Goal: Task Accomplishment & Management: Complete application form

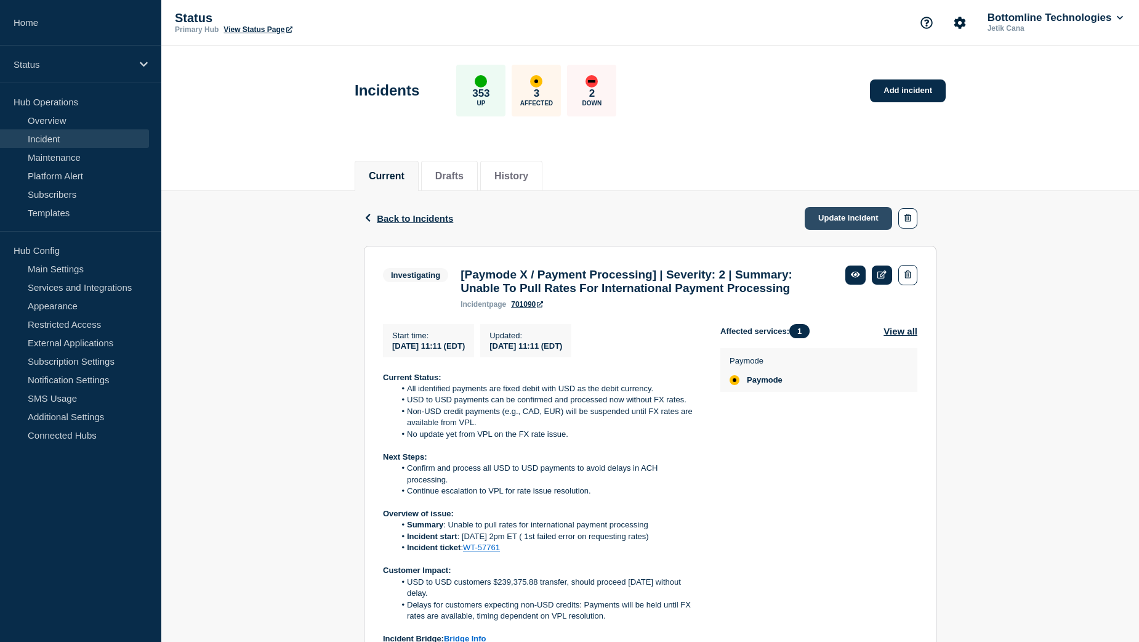
click at [847, 225] on link "Update incident" at bounding box center [848, 218] width 87 height 23
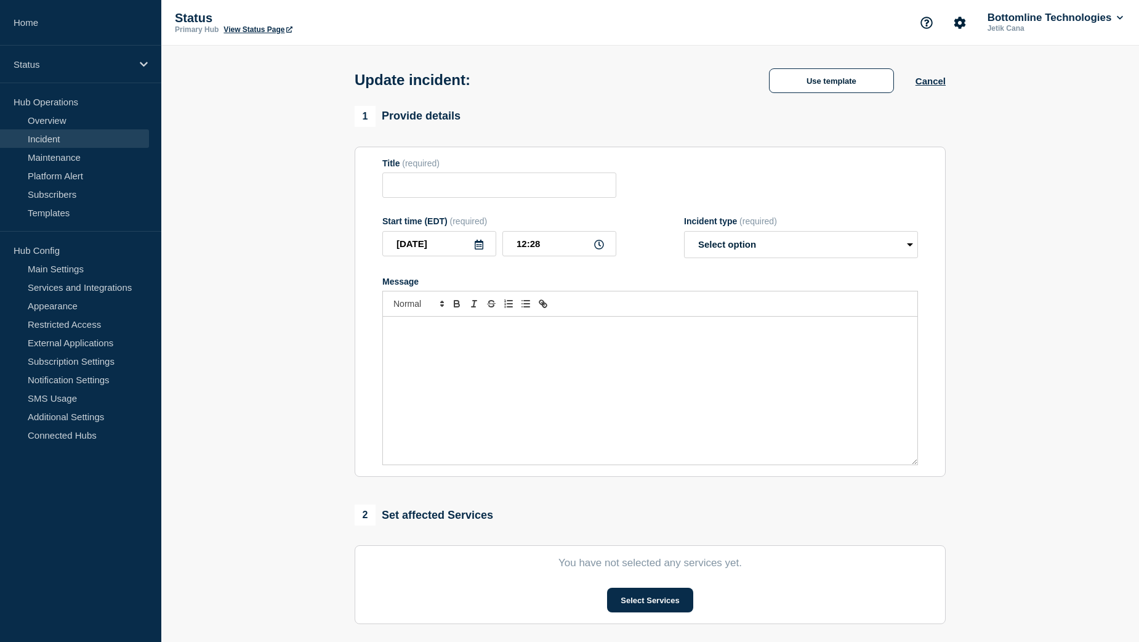
type input "[Paymode X / Payment Processing] | Severity: 2 | Summary: Unable To Pull Rates …"
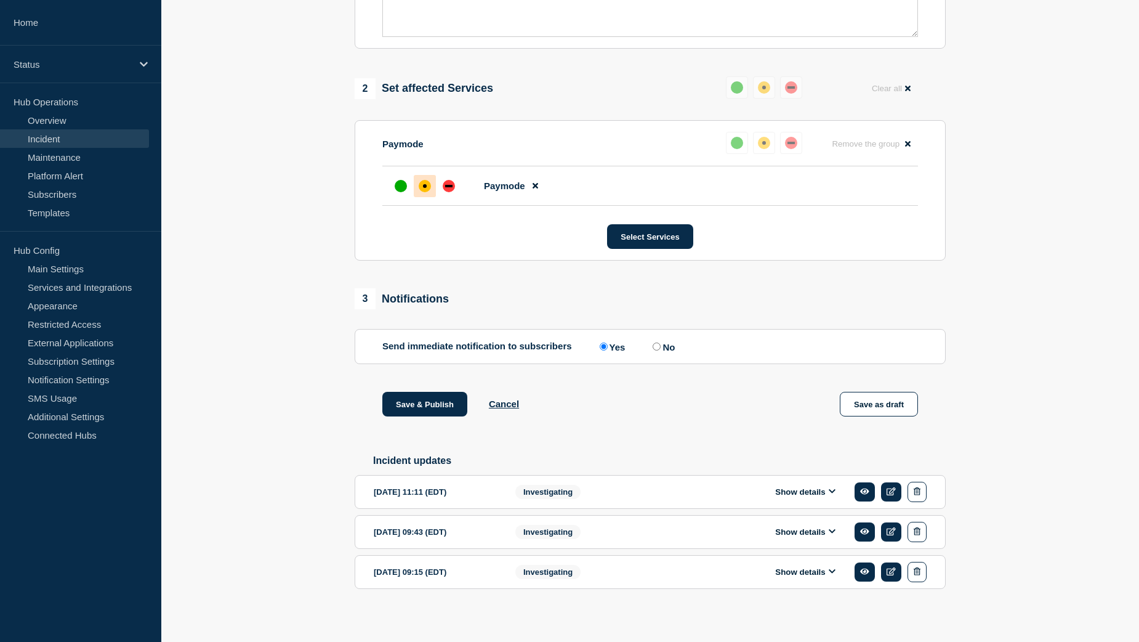
scroll to position [479, 0]
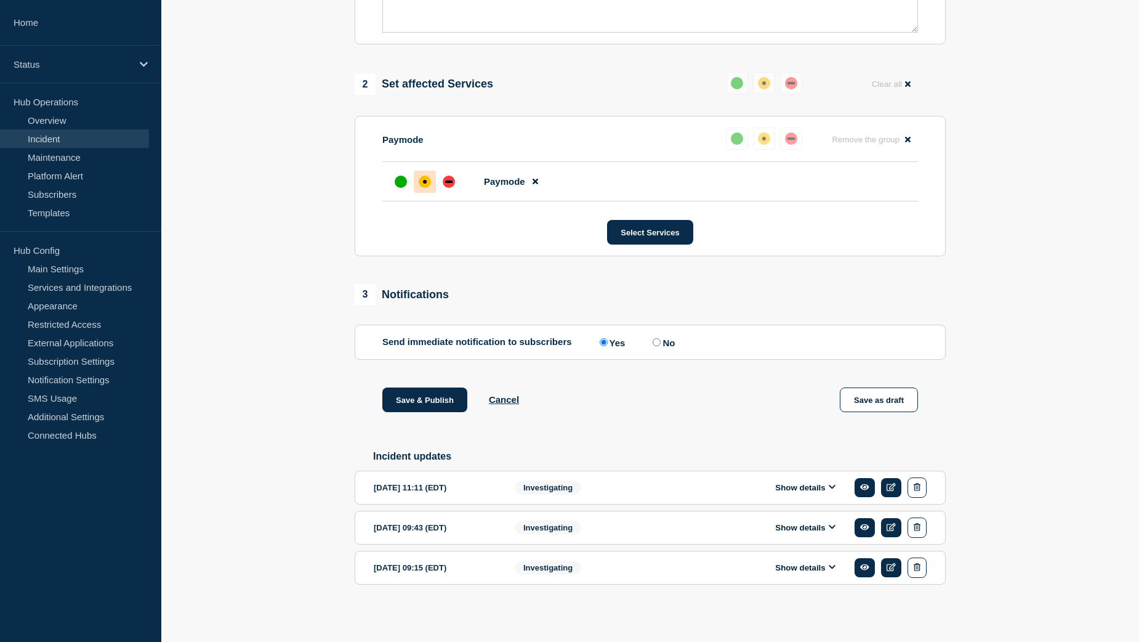
click at [814, 487] on button "Show details" at bounding box center [806, 487] width 68 height 10
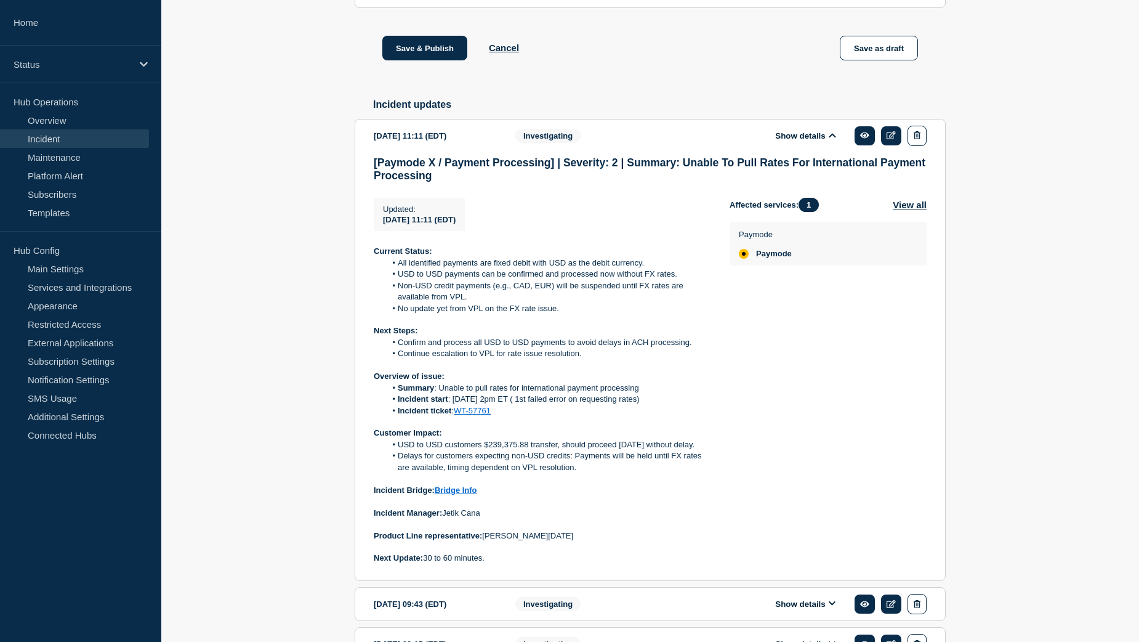
scroll to position [909, 0]
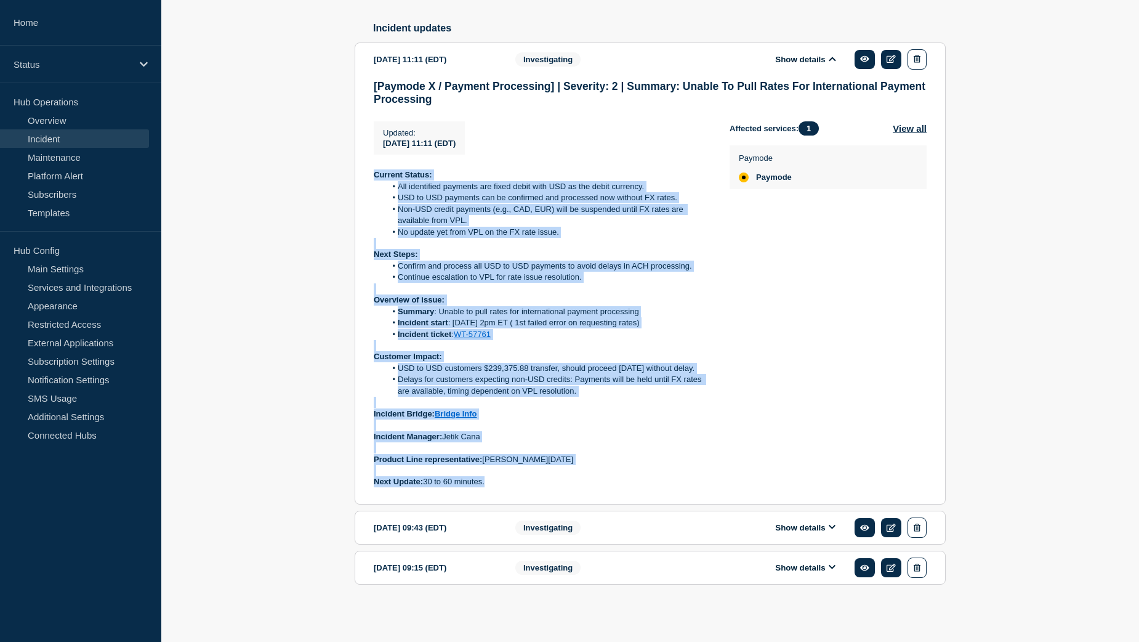
drag, startPoint x: 488, startPoint y: 482, endPoint x: 373, endPoint y: 180, distance: 323.6
click at [373, 180] on section "[DATE] 11:11 (EDT) Show details Investigating [Paymode X / Payment Processing] …" at bounding box center [650, 273] width 591 height 462
copy div "Current Status: All identified payments are fixed debit with USD as the debit c…"
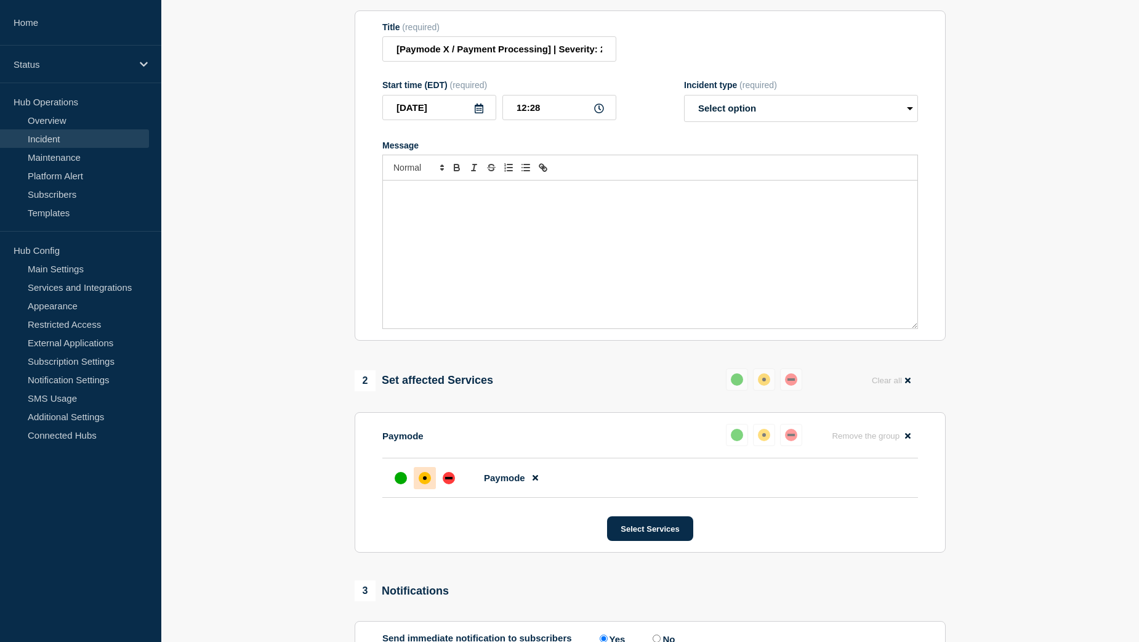
scroll to position [170, 0]
click at [428, 214] on div "Message" at bounding box center [650, 255] width 535 height 148
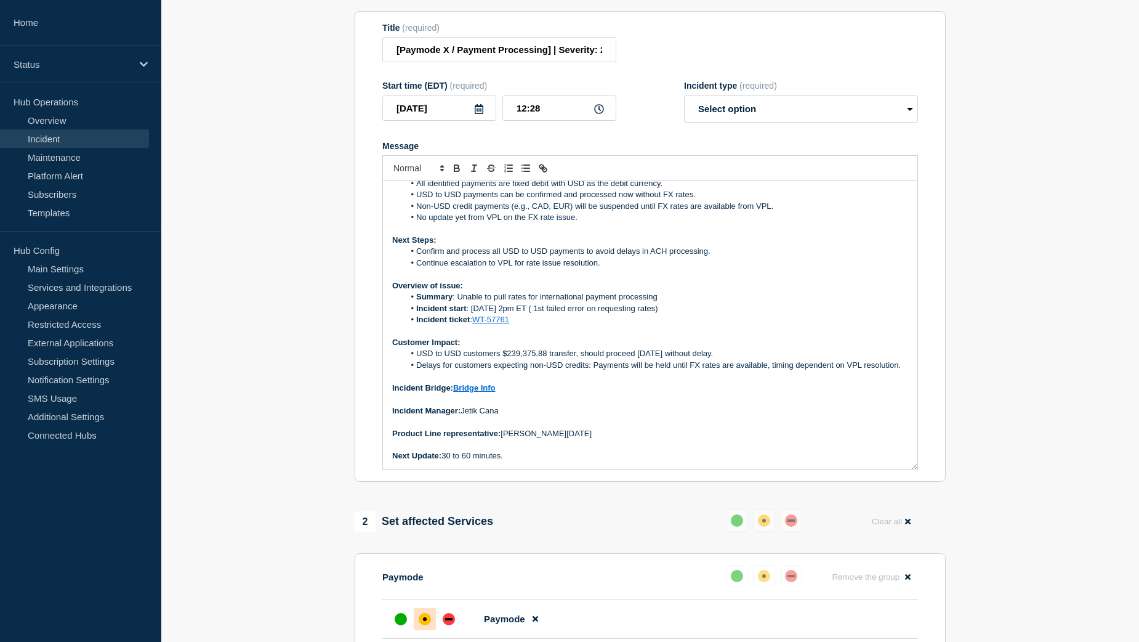
scroll to position [0, 0]
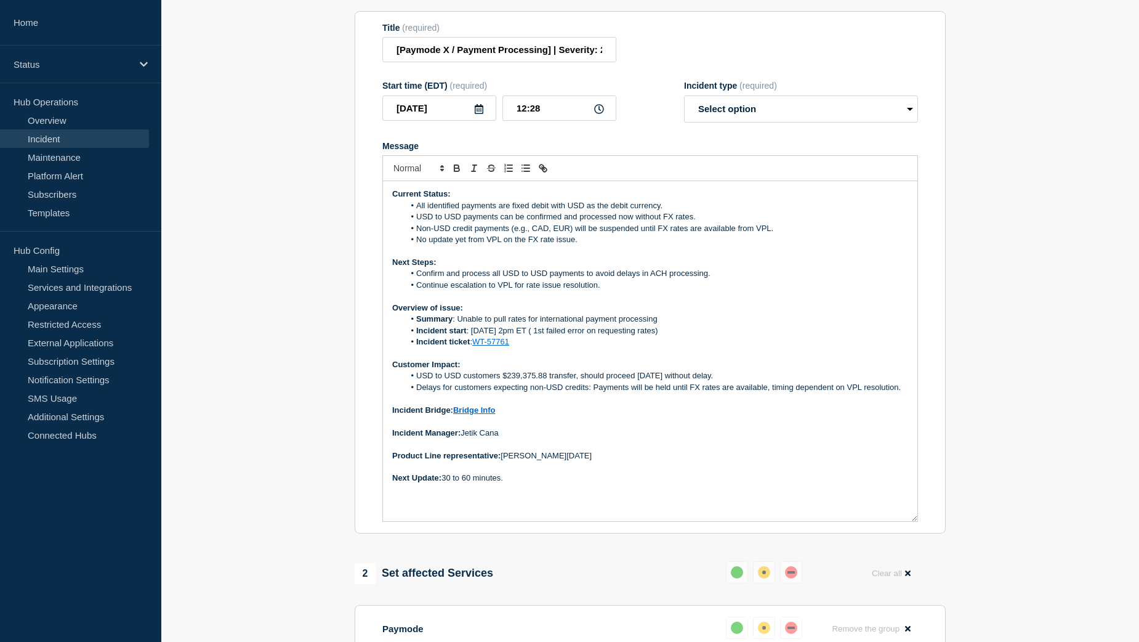
drag, startPoint x: 913, startPoint y: 334, endPoint x: 907, endPoint y: 526, distance: 192.2
click at [907, 521] on div "Current Status: All identified payments are fixed debit with USD as the debit c…" at bounding box center [650, 351] width 535 height 340
drag, startPoint x: 506, startPoint y: 488, endPoint x: 443, endPoint y: 484, distance: 63.0
click at [443, 483] on p "Next Update: 30 to 60 minutes." at bounding box center [650, 477] width 516 height 11
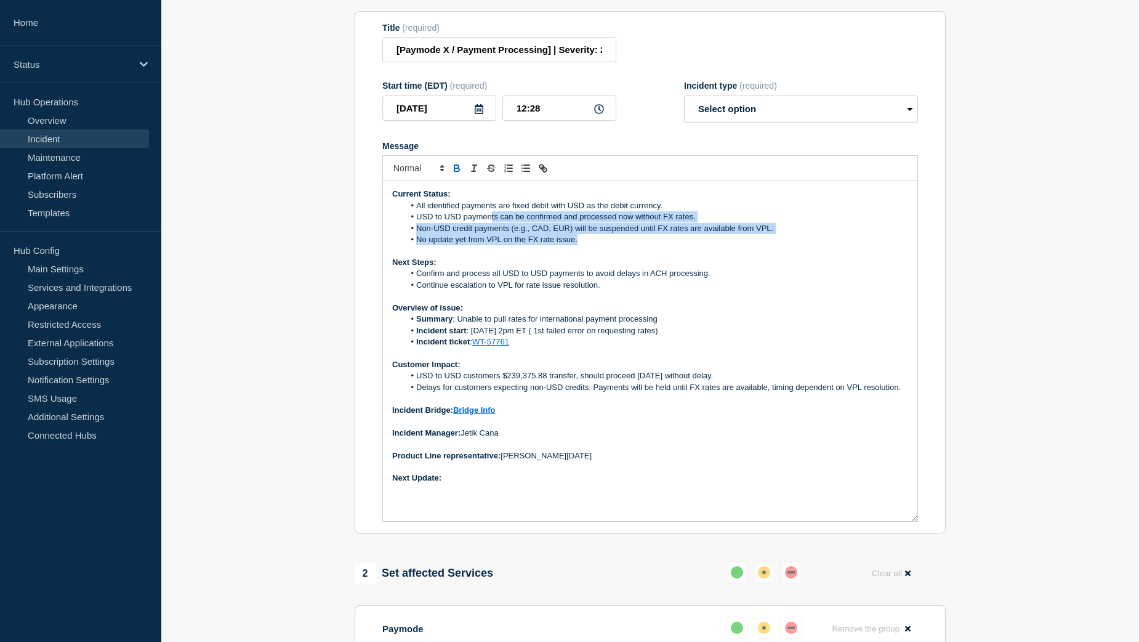
drag, startPoint x: 563, startPoint y: 248, endPoint x: 491, endPoint y: 230, distance: 73.8
click at [491, 230] on ol "All identified payments are fixed debit with USD as the debit currency. USD to …" at bounding box center [650, 223] width 516 height 46
click at [641, 243] on li "No update yet from VPL on the FX rate issue." at bounding box center [657, 239] width 504 height 11
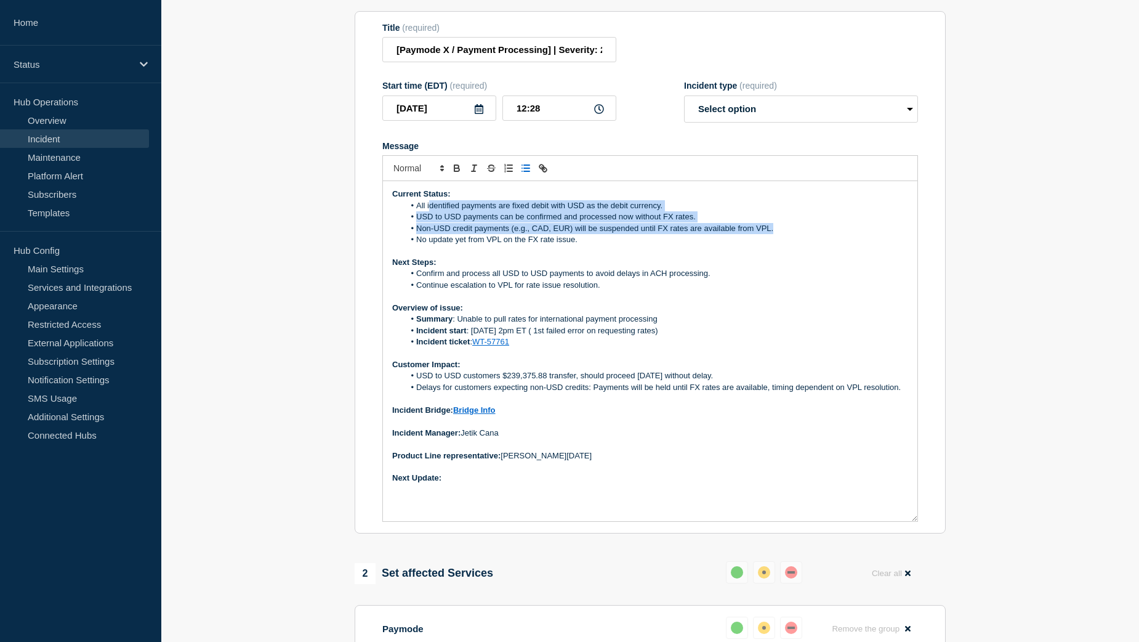
drag, startPoint x: 776, startPoint y: 238, endPoint x: 429, endPoint y: 219, distance: 347.2
click at [429, 219] on ol "All identified payments are fixed debit with USD as the debit currency. USD to …" at bounding box center [650, 223] width 516 height 46
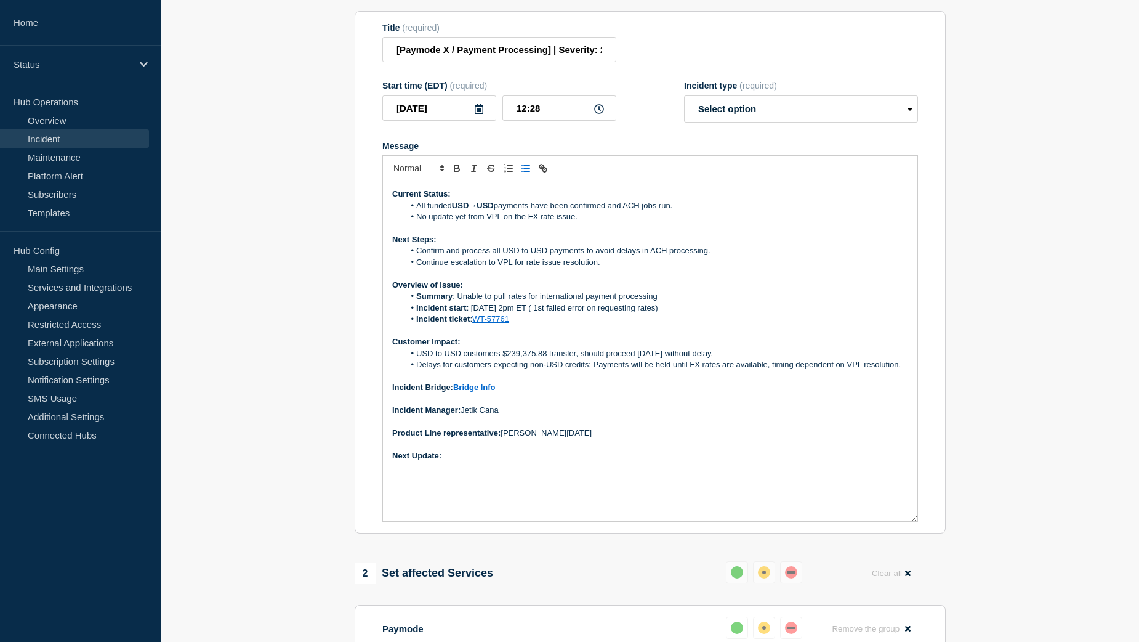
click at [479, 210] on strong "USD→USD" at bounding box center [473, 205] width 42 height 9
drag, startPoint x: 501, startPoint y: 215, endPoint x: 454, endPoint y: 214, distance: 46.8
click at [454, 211] on li "All funded USD to USD payments have been confirmed and ACH jobs run." at bounding box center [657, 205] width 504 height 11
click at [581, 222] on li "No update yet from VPL on the FX rate issue." at bounding box center [657, 216] width 504 height 11
click at [683, 211] on li "All funded USD to USD payments have been confirmed and ACH jobs run." at bounding box center [657, 205] width 504 height 11
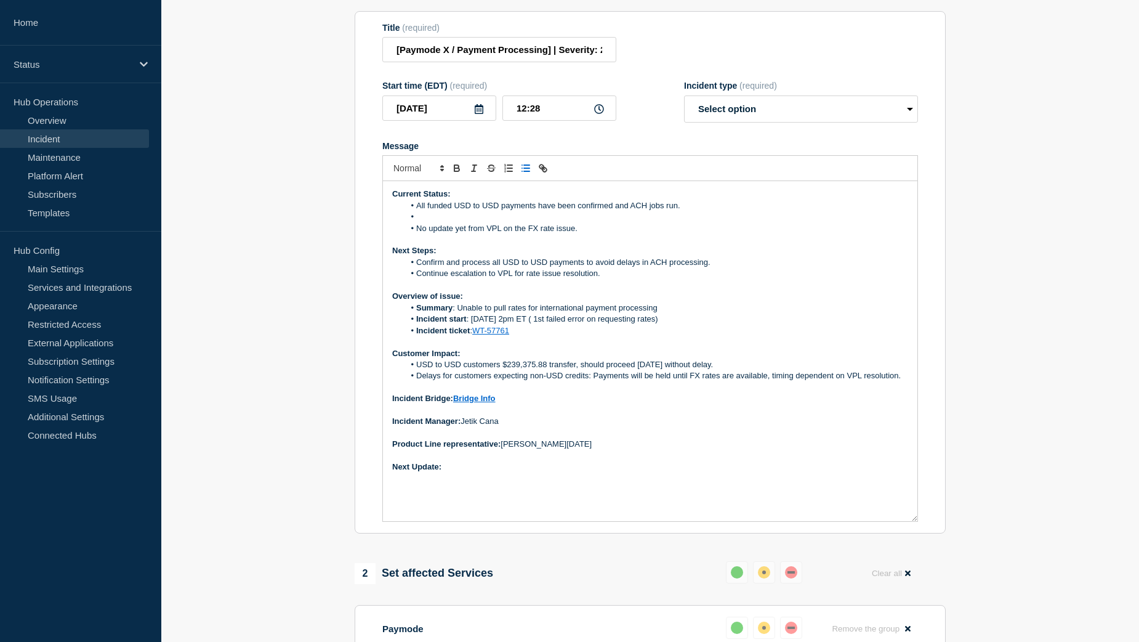
click at [426, 222] on li "Message" at bounding box center [657, 216] width 504 height 11
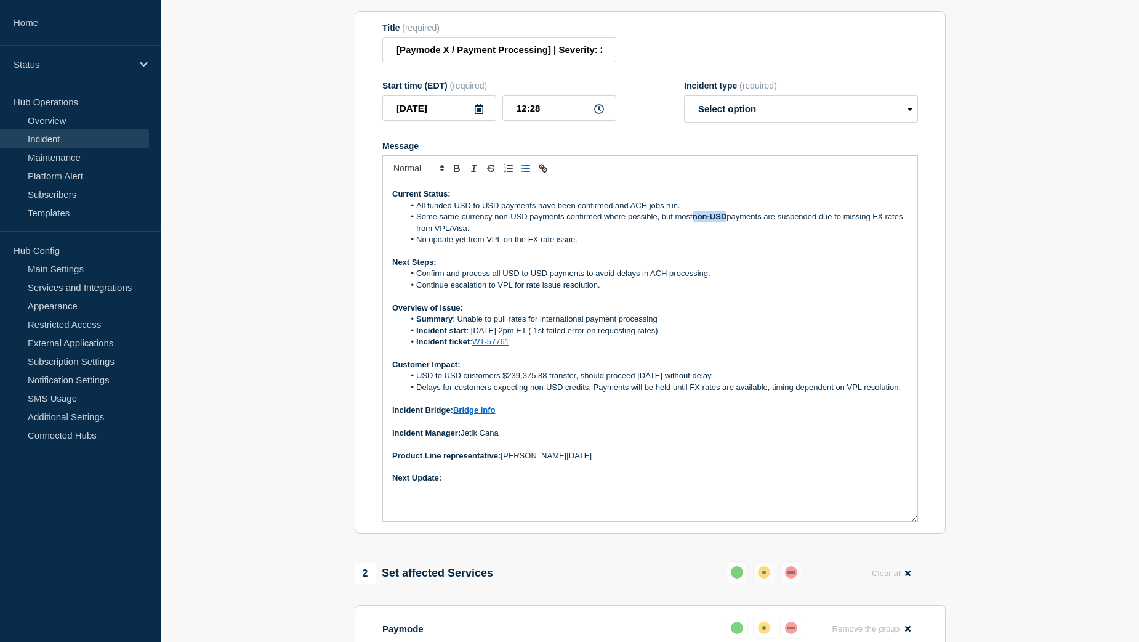
drag, startPoint x: 728, startPoint y: 226, endPoint x: 695, endPoint y: 224, distance: 32.7
click at [695, 221] on strong "non-USD" at bounding box center [710, 216] width 34 height 9
click at [503, 234] on li "Some same-currency non-USD payments confirmed where possible, but most non-USD …" at bounding box center [657, 222] width 504 height 23
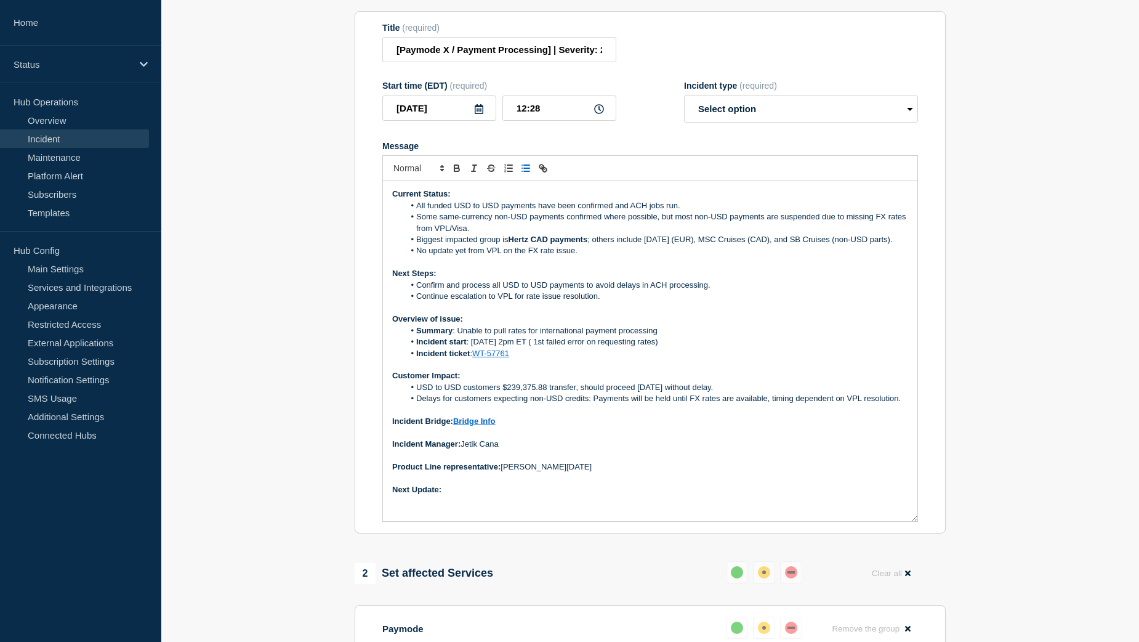
drag, startPoint x: 416, startPoint y: 243, endPoint x: 900, endPoint y: 246, distance: 484.1
click at [900, 245] on li "Biggest impacted group is Hertz CAD payments ; others include Carnival (EUR), M…" at bounding box center [657, 239] width 504 height 11
click at [589, 244] on li "Biggest impacted group is Hertz CAD payments; others include Carnival (EUR), MS…" at bounding box center [657, 239] width 504 height 11
drag, startPoint x: 599, startPoint y: 308, endPoint x: 438, endPoint y: 298, distance: 160.4
click at [438, 298] on ol "Confirm and process all USD to USD payments to avoid delays in ACH processing. …" at bounding box center [650, 291] width 516 height 23
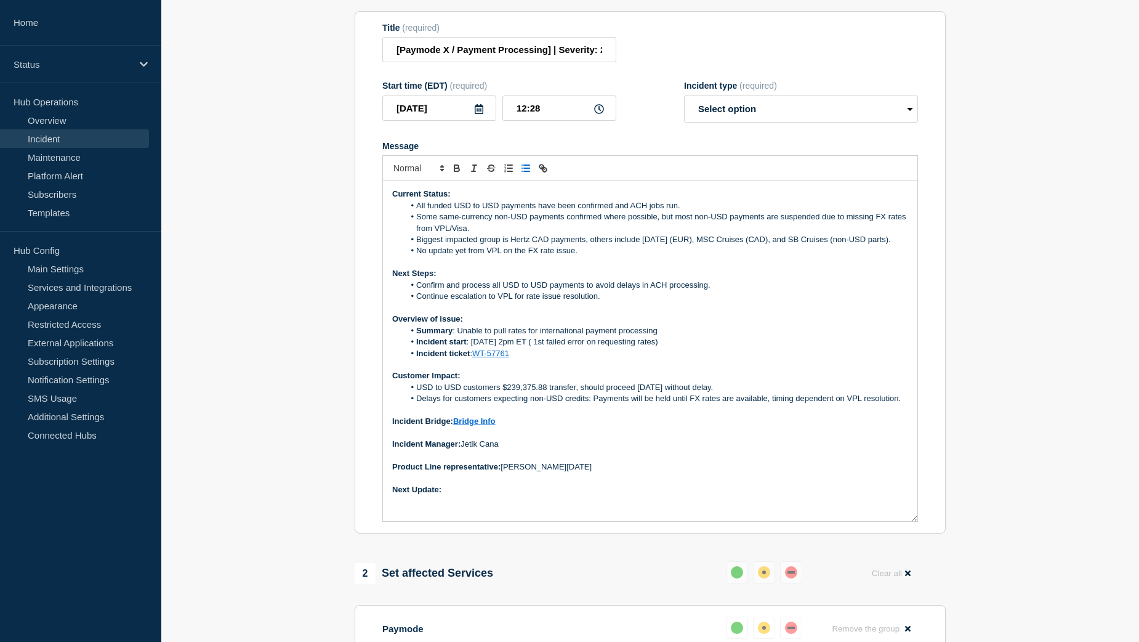
click at [642, 301] on li "Continue escalation to VPL for rate issue resolution." at bounding box center [657, 296] width 504 height 11
drag, startPoint x: 713, startPoint y: 295, endPoint x: 425, endPoint y: 291, distance: 287.6
click at [425, 291] on li "Confirm and process all USD to USD payments to avoid delays in ACH processing." at bounding box center [657, 285] width 504 height 11
click at [504, 291] on li "Keep processing USD→USD payments as funding comes in." at bounding box center [657, 285] width 504 height 11
click at [639, 291] on li "Keep processing USD to USD payments as funding comes in." at bounding box center [657, 285] width 504 height 11
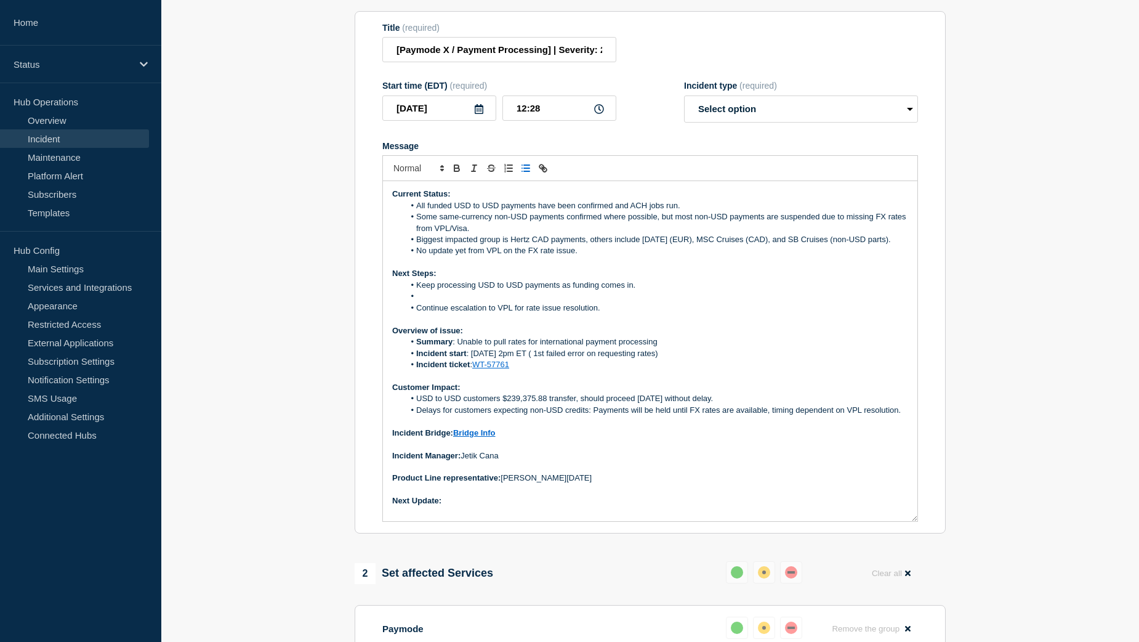
click at [438, 302] on li "Message" at bounding box center [657, 296] width 504 height 11
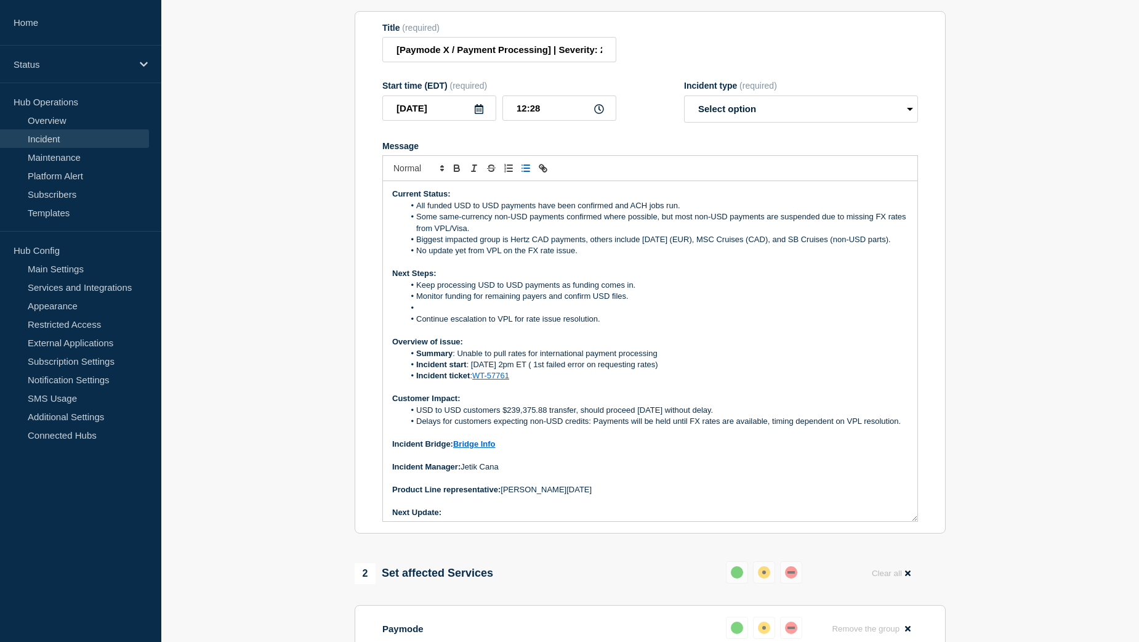
click at [437, 313] on li "Message" at bounding box center [657, 307] width 504 height 11
click at [608, 325] on li "Continue escalation to VPL for rate issue resolution." at bounding box center [657, 318] width 504 height 11
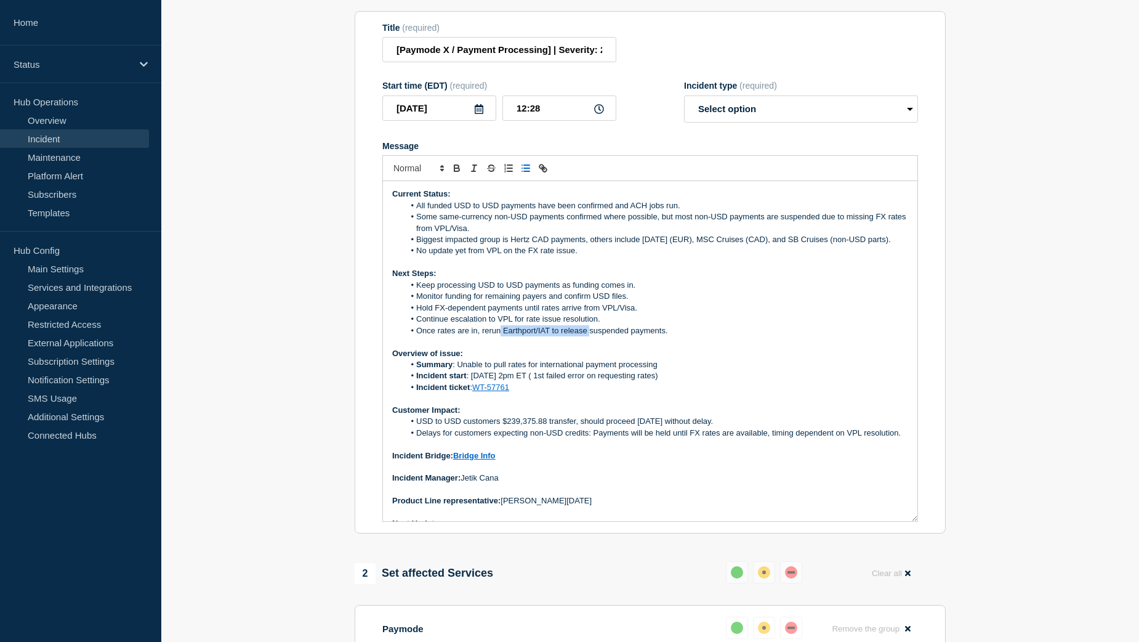
drag, startPoint x: 591, startPoint y: 341, endPoint x: 501, endPoint y: 340, distance: 89.3
click at [501, 336] on li "Once rates are in, rerun Earthport/IAT to release suspended payments." at bounding box center [657, 330] width 504 height 11
drag, startPoint x: 709, startPoint y: 432, endPoint x: 417, endPoint y: 427, distance: 291.9
click at [417, 427] on li "USD to USD customers $239,375.88 transfer, should proceed [DATE] without delay." at bounding box center [657, 421] width 504 height 11
click at [439, 426] on strong "USD→USD" at bounding box center [437, 420] width 42 height 9
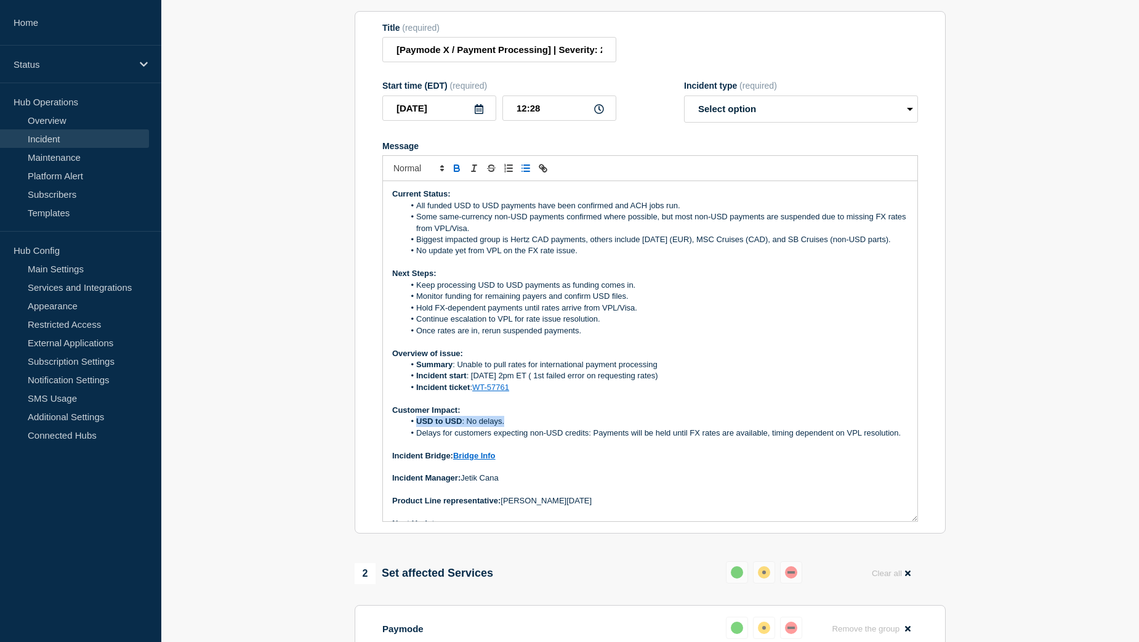
drag, startPoint x: 417, startPoint y: 430, endPoint x: 504, endPoint y: 430, distance: 87.4
click at [504, 427] on li "USD to USD : No delays." at bounding box center [657, 421] width 504 height 11
click at [464, 427] on li "USD to USD: No delays." at bounding box center [657, 421] width 504 height 11
drag, startPoint x: 455, startPoint y: 454, endPoint x: 427, endPoint y: 446, distance: 28.8
click at [427, 438] on li "Delays for customers expecting non-USD credits: Payments will be held until FX …" at bounding box center [657, 432] width 504 height 11
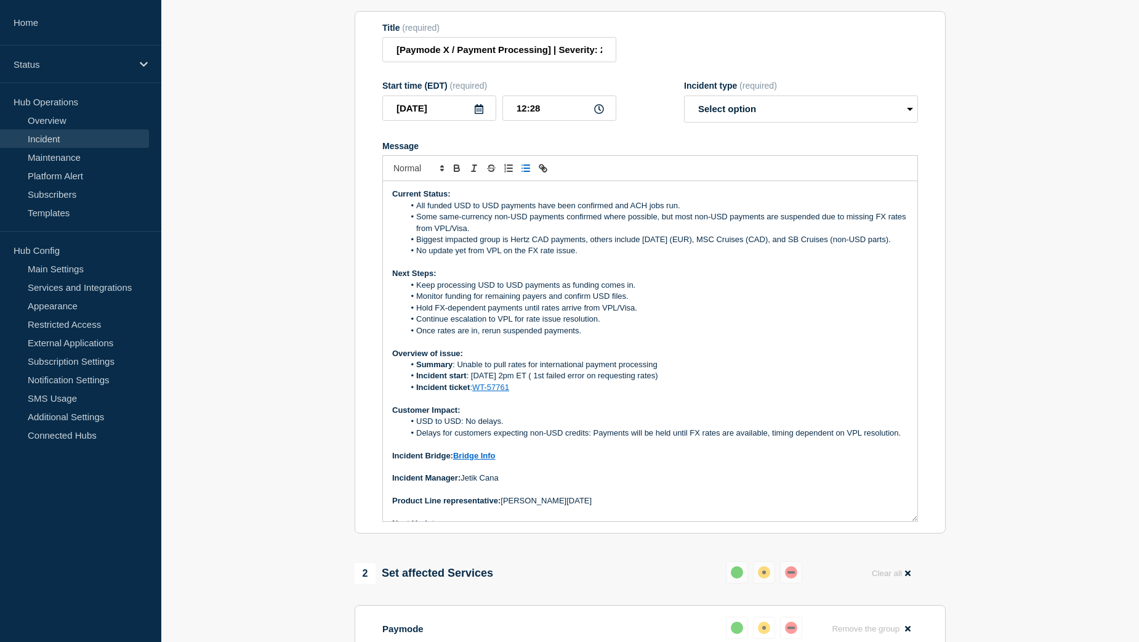
click at [503, 427] on li "USD to USD: No delays." at bounding box center [657, 421] width 504 height 11
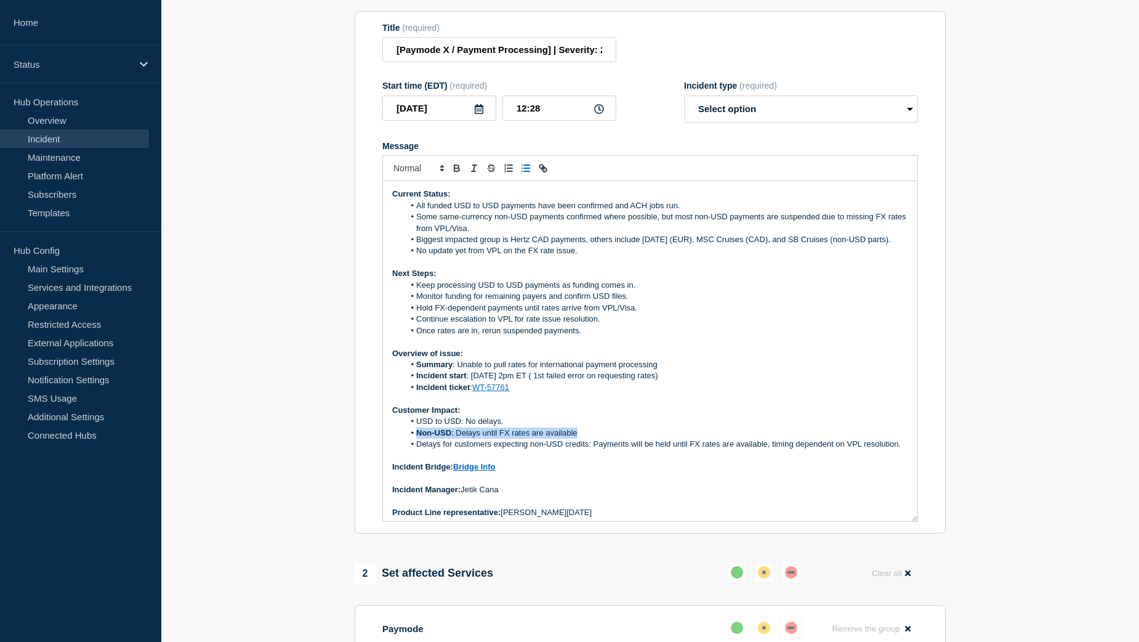
drag, startPoint x: 416, startPoint y: 438, endPoint x: 580, endPoint y: 441, distance: 164.4
click at [580, 438] on li "Non-USD : Delays until FX rates are available" at bounding box center [657, 432] width 504 height 11
click at [453, 438] on li "Non-USD: Delays until FX rates are available" at bounding box center [657, 432] width 504 height 11
click at [578, 438] on li "Non-USD: Delays until FX rates are available" at bounding box center [657, 432] width 504 height 11
click at [588, 438] on li "Non-USD: Delays until FX rates are available." at bounding box center [657, 432] width 504 height 11
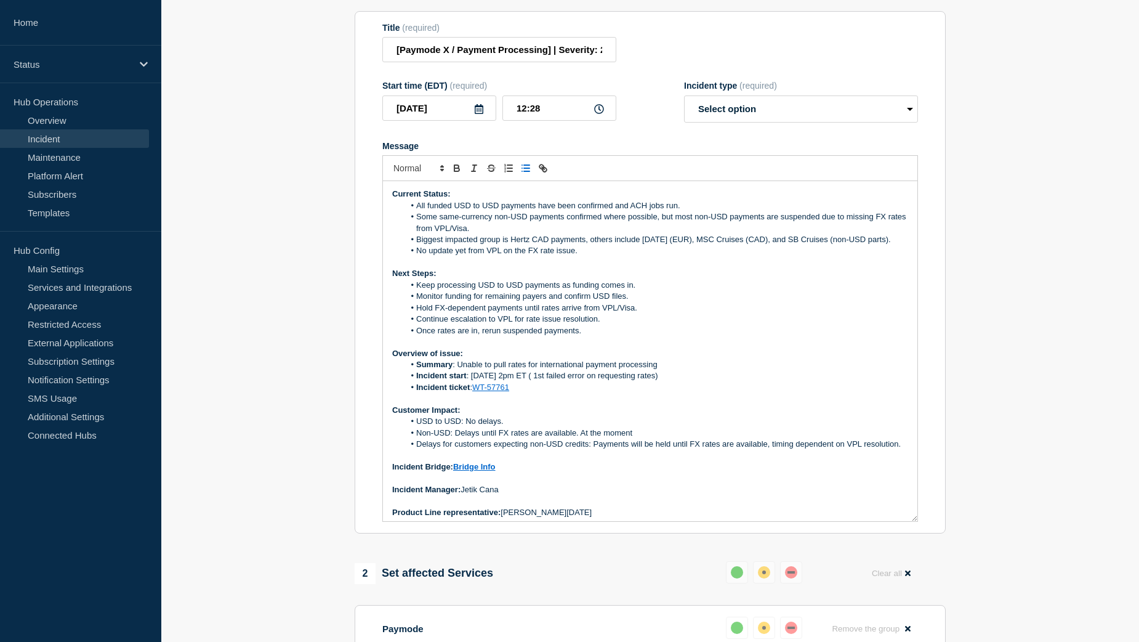
click at [648, 438] on li "Non-USD: Delays until FX rates are available. At the moment" at bounding box center [657, 432] width 504 height 11
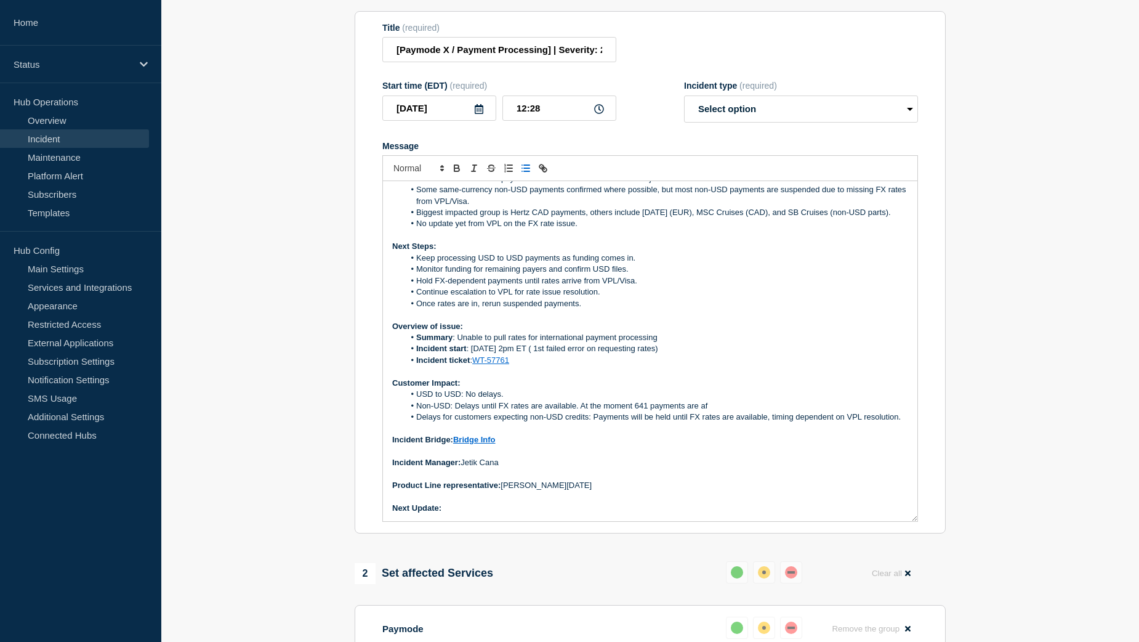
click at [466, 514] on p "Next Update:" at bounding box center [650, 508] width 516 height 11
click at [718, 403] on li "Non-USD: Delays until FX rates are available. At the moment 641 payments are af" at bounding box center [657, 405] width 504 height 11
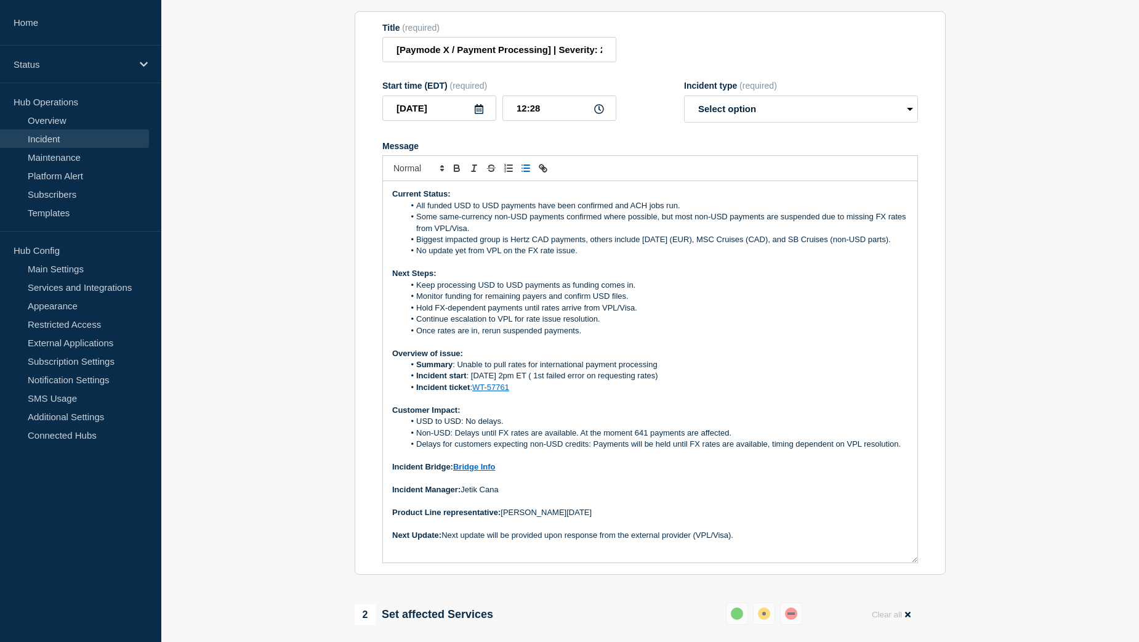
scroll to position [0, 0]
drag, startPoint x: 915, startPoint y: 527, endPoint x: 912, endPoint y: 576, distance: 49.3
click at [912, 570] on div "Current Status: All funded USD to USD payments have been confirmed and ACH jobs…" at bounding box center [650, 375] width 535 height 389
click at [905, 115] on select "Select option Investigating Identified Monitoring Resolved" at bounding box center [801, 108] width 234 height 27
select select "identified"
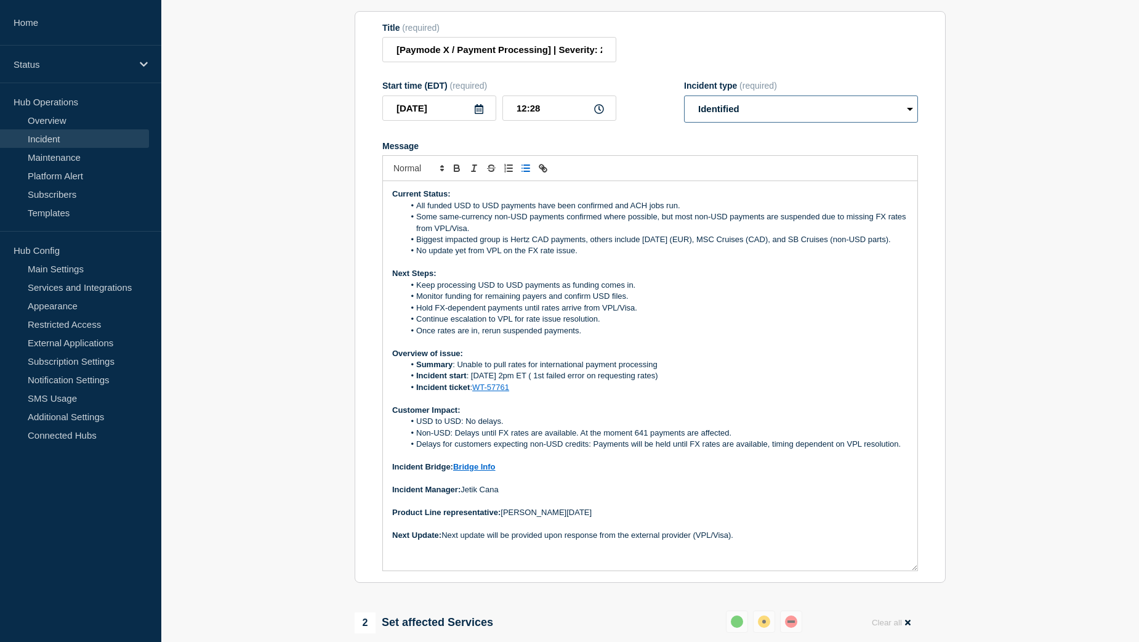
click at [684, 104] on select "Select option Investigating Identified Monitoring Resolved" at bounding box center [801, 108] width 234 height 27
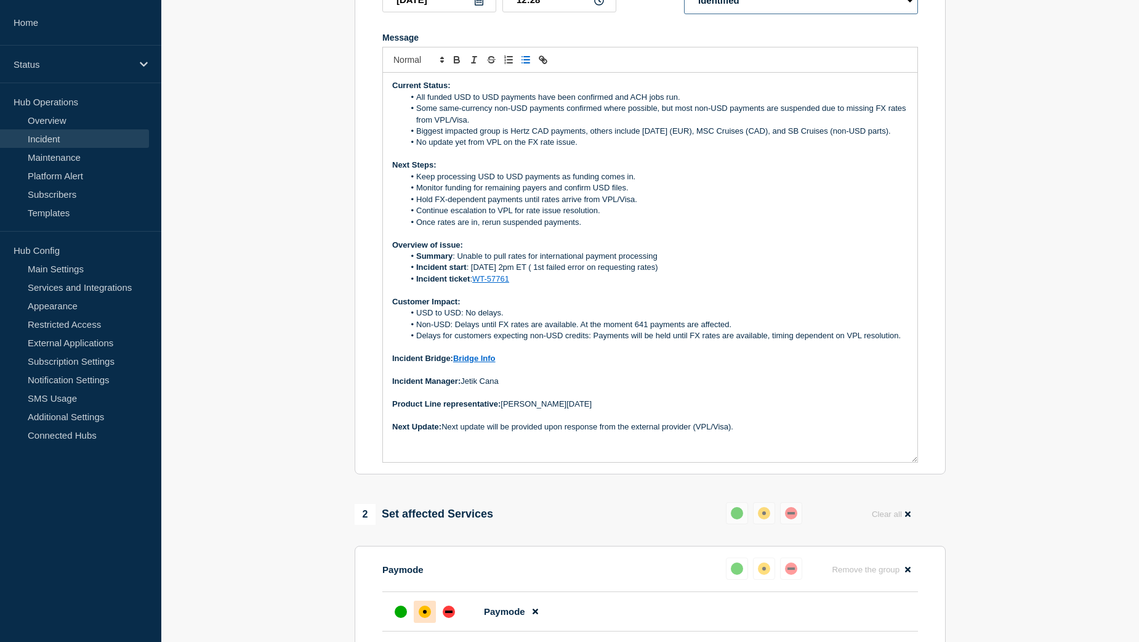
scroll to position [293, 0]
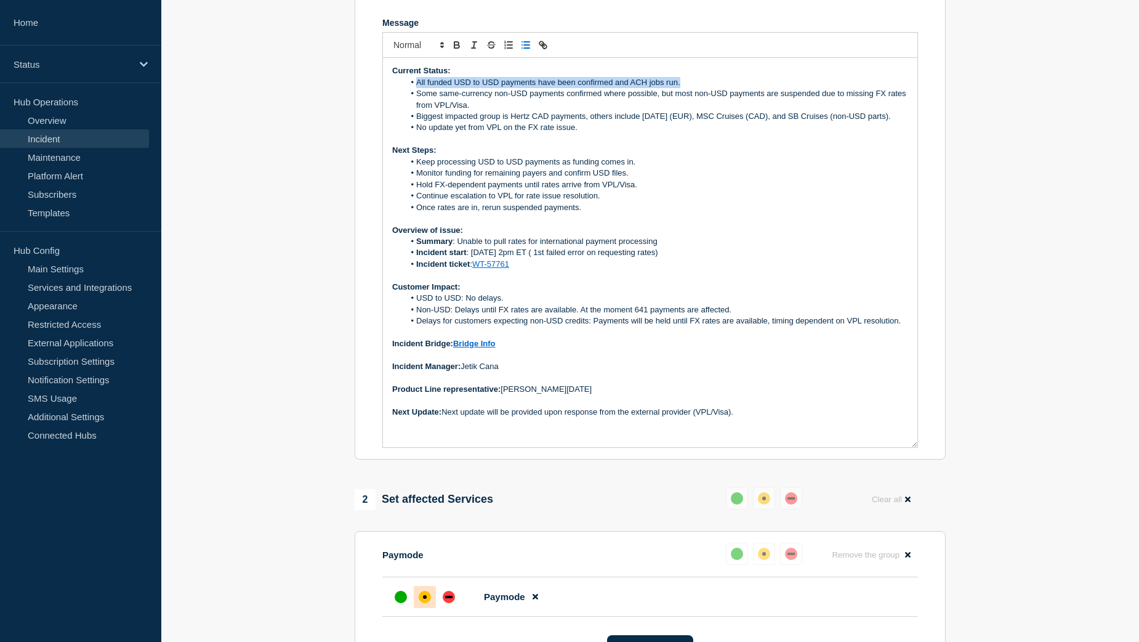
drag, startPoint x: 417, startPoint y: 91, endPoint x: 679, endPoint y: 91, distance: 262.3
click at [679, 88] on li "All funded USD to USD payments have been confirmed and ACH jobs run." at bounding box center [657, 82] width 504 height 11
copy li "All funded USD to USD payments have been confirmed and ACH jobs run."
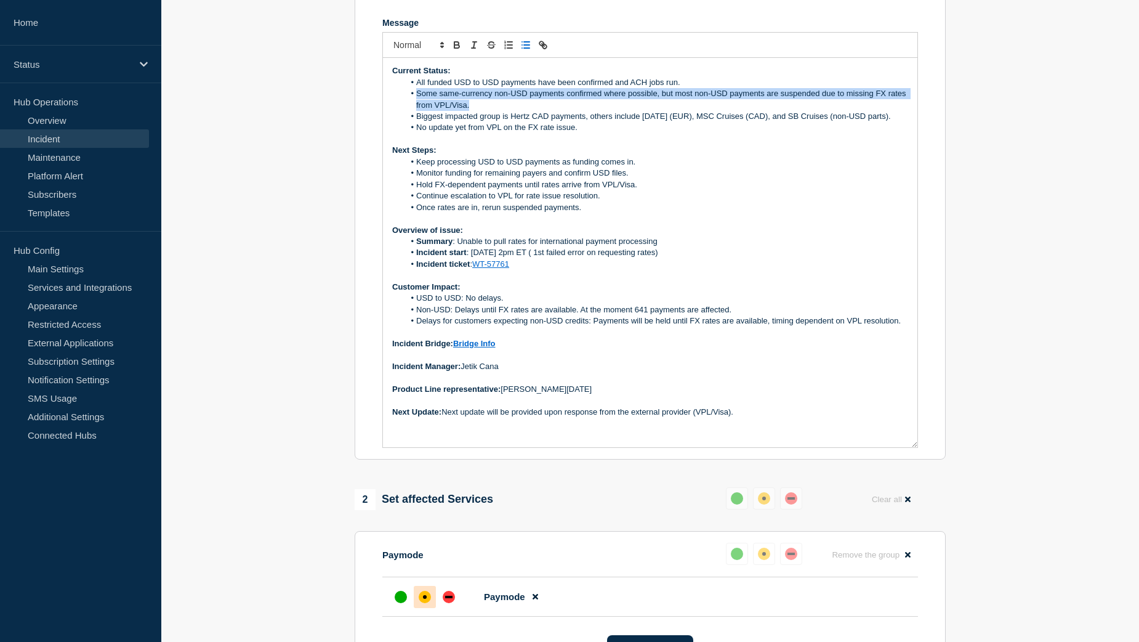
drag, startPoint x: 417, startPoint y: 102, endPoint x: 490, endPoint y: 113, distance: 74.2
click at [490, 111] on li "Some same-currency non-USD payments confirmed where possible, but most non-USD …" at bounding box center [657, 99] width 504 height 23
copy li "Some same-currency non-USD payments confirmed where possible, but most non-USD …"
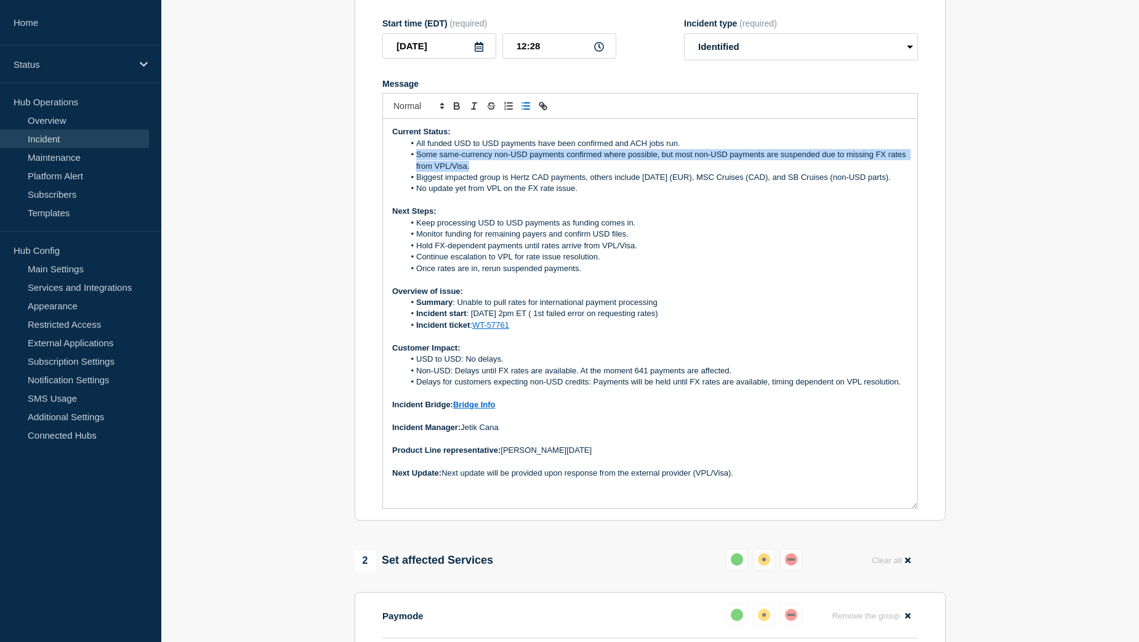
scroll to position [232, 0]
drag, startPoint x: 416, startPoint y: 185, endPoint x: 896, endPoint y: 184, distance: 480.4
click at [896, 184] on li "Biggest impacted group is Hertz CAD payments, others include Carnival (EUR), MS…" at bounding box center [657, 177] width 504 height 11
copy li "Biggest impacted group is Hertz CAD payments, others include Carnival (EUR), MS…"
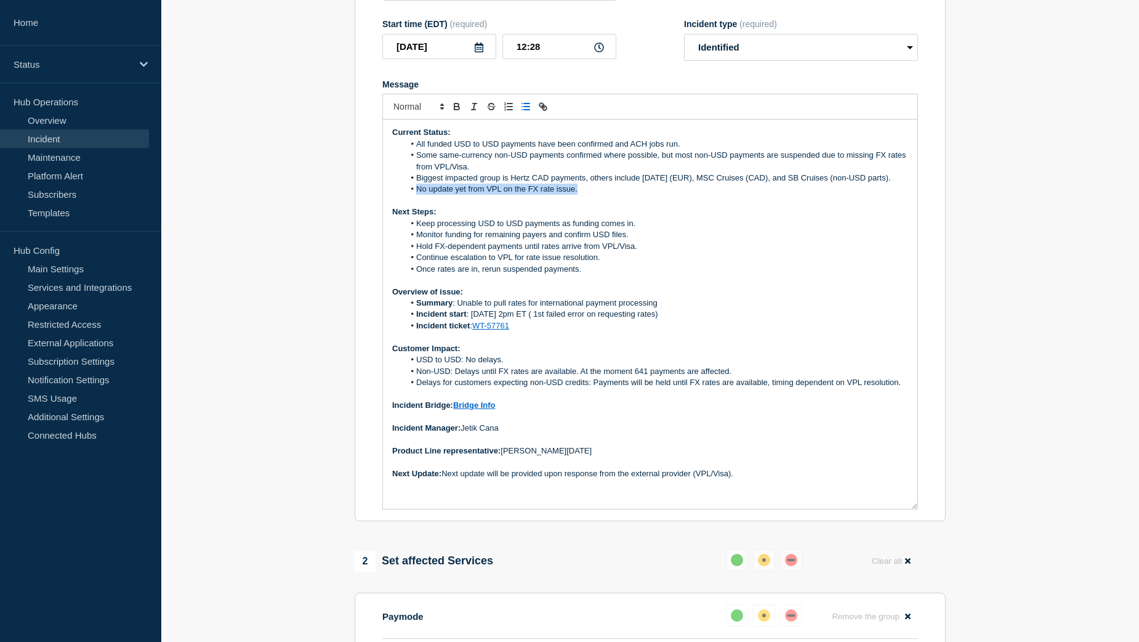
drag, startPoint x: 416, startPoint y: 197, endPoint x: 584, endPoint y: 203, distance: 168.2
click at [584, 195] on li "No update yet from VPL on the FX rate issue." at bounding box center [657, 189] width 504 height 11
copy li "No update yet from VPL on the FX rate issue."
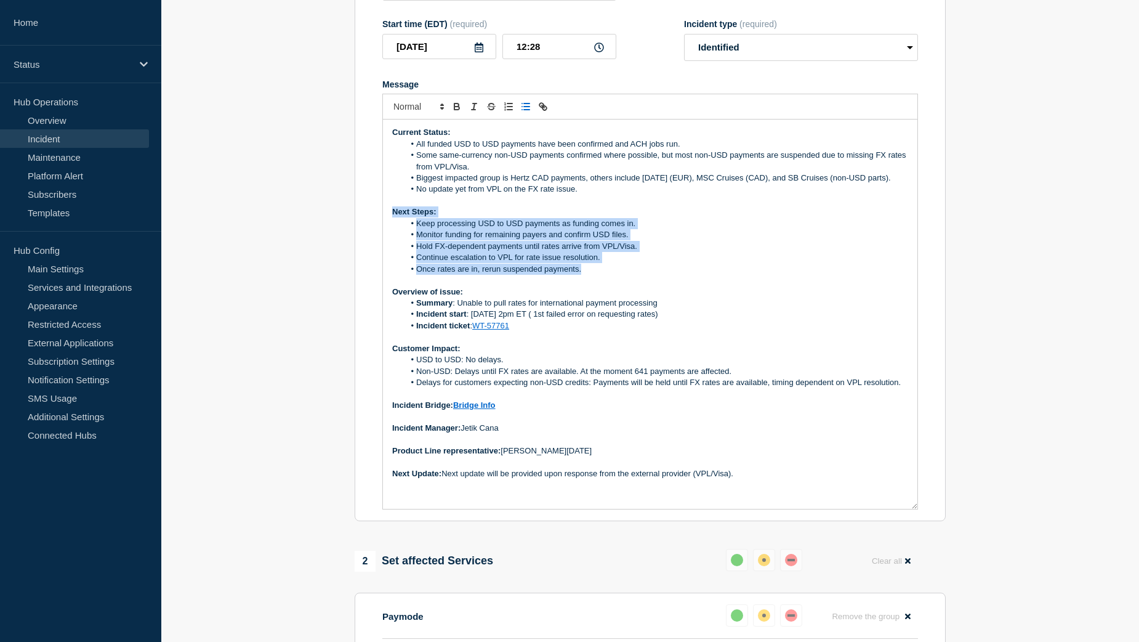
drag, startPoint x: 393, startPoint y: 220, endPoint x: 591, endPoint y: 277, distance: 205.5
click at [591, 277] on div "Current Status: All funded USD to USD payments have been confirmed and ACH jobs…" at bounding box center [650, 313] width 535 height 389
copy div "Next Steps: Keep processing USD to USD payments as funding comes in. Monitor fu…"
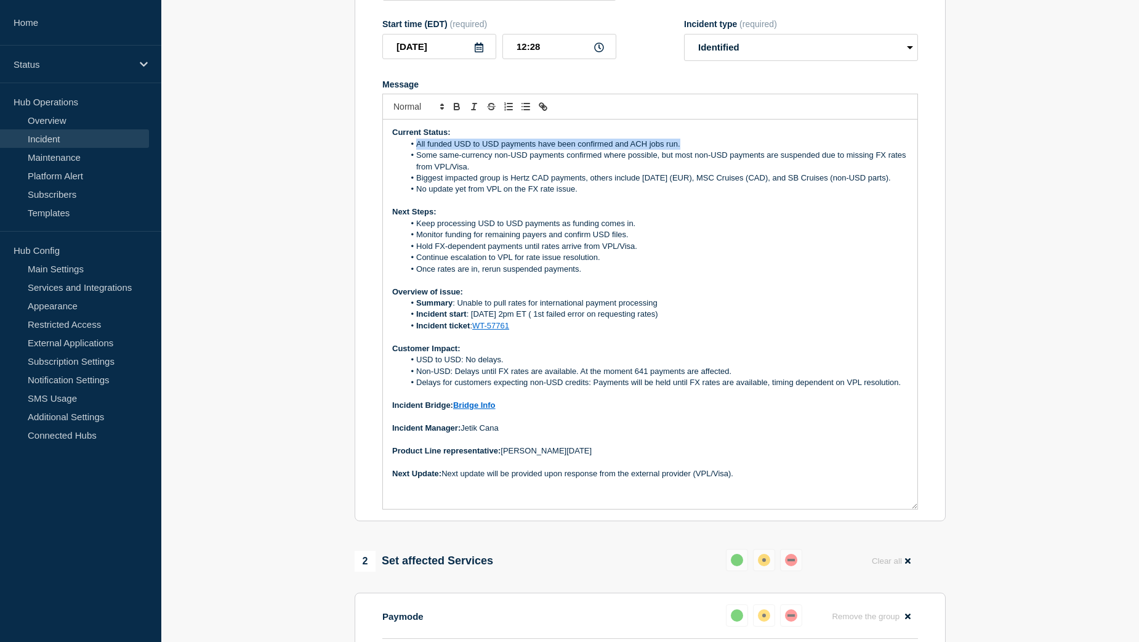
drag, startPoint x: 416, startPoint y: 154, endPoint x: 681, endPoint y: 151, distance: 264.8
click at [681, 150] on li "All funded USD to USD payments have been confirmed and ACH jobs run." at bounding box center [657, 144] width 504 height 11
copy li "All funded USD to USD payments have been confirmed and ACH jobs run."
drag, startPoint x: 417, startPoint y: 186, endPoint x: 895, endPoint y: 188, distance: 478.5
click at [895, 184] on li "Biggest impacted group is Hertz CAD payments, others include Carnival (EUR), MS…" at bounding box center [657, 177] width 504 height 11
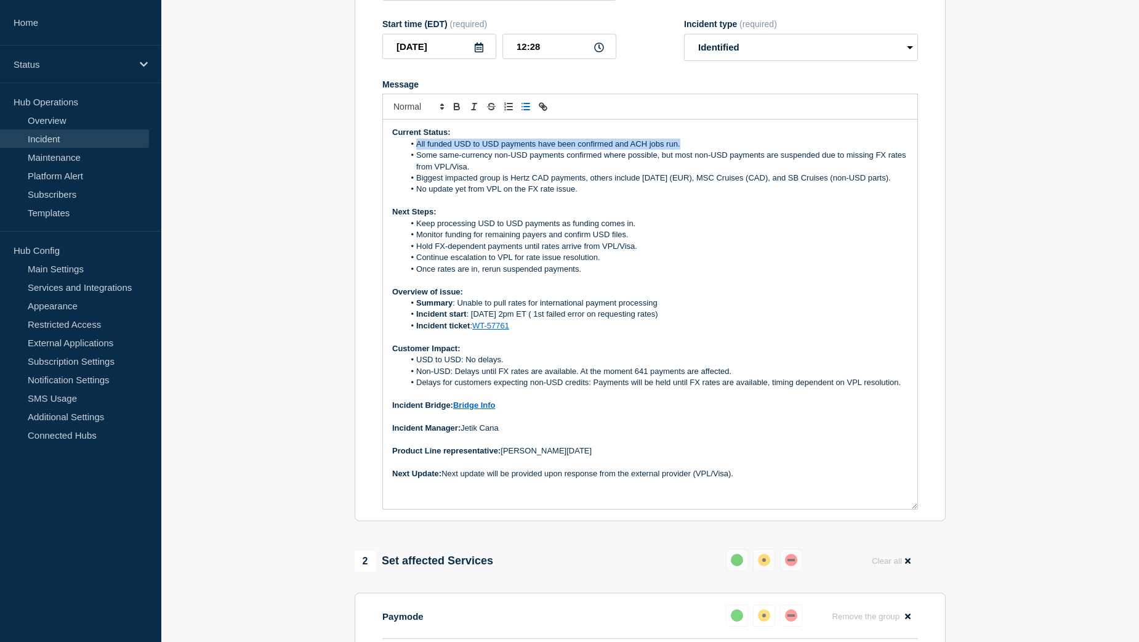
copy li "Biggest impacted group is Hertz CAD payments, others include Carnival (EUR), MS…"
drag, startPoint x: 735, startPoint y: 379, endPoint x: 582, endPoint y: 375, distance: 152.8
click at [582, 375] on li "Non-USD: Delays until FX rates are available. At the moment 641 payments are af…" at bounding box center [657, 371] width 504 height 11
click at [596, 195] on li "No update yet from VPL on the FX rate issue." at bounding box center [657, 189] width 504 height 11
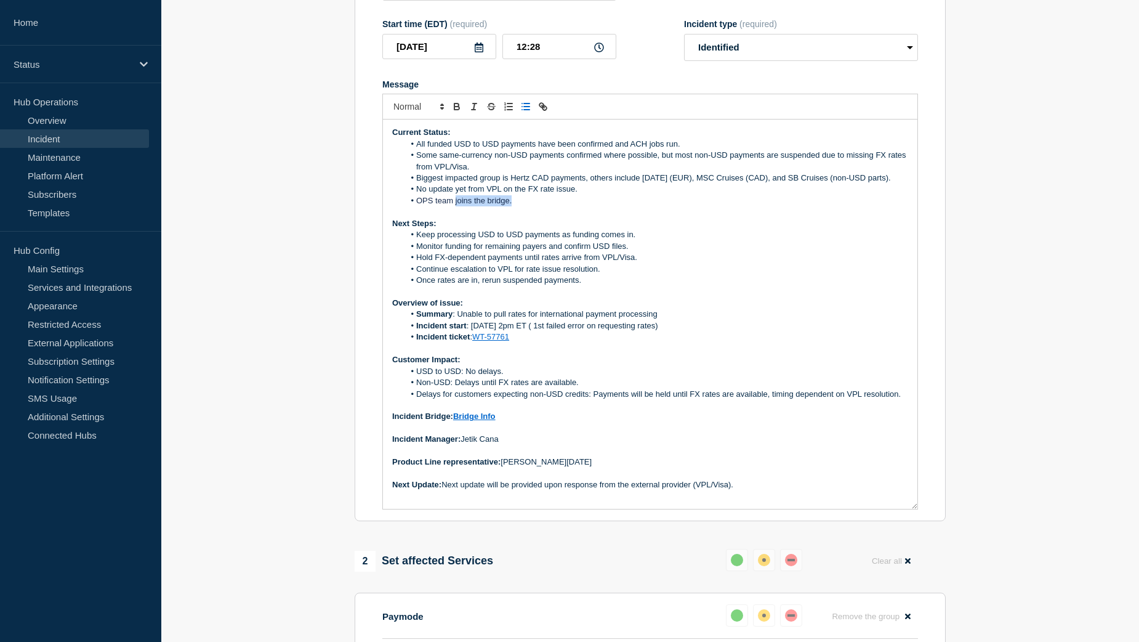
drag, startPoint x: 514, startPoint y: 209, endPoint x: 455, endPoint y: 211, distance: 59.1
click at [455, 206] on li "OPS team joins the bridge." at bounding box center [657, 200] width 504 height 11
click at [417, 205] on span "OPS team are" at bounding box center [441, 200] width 50 height 9
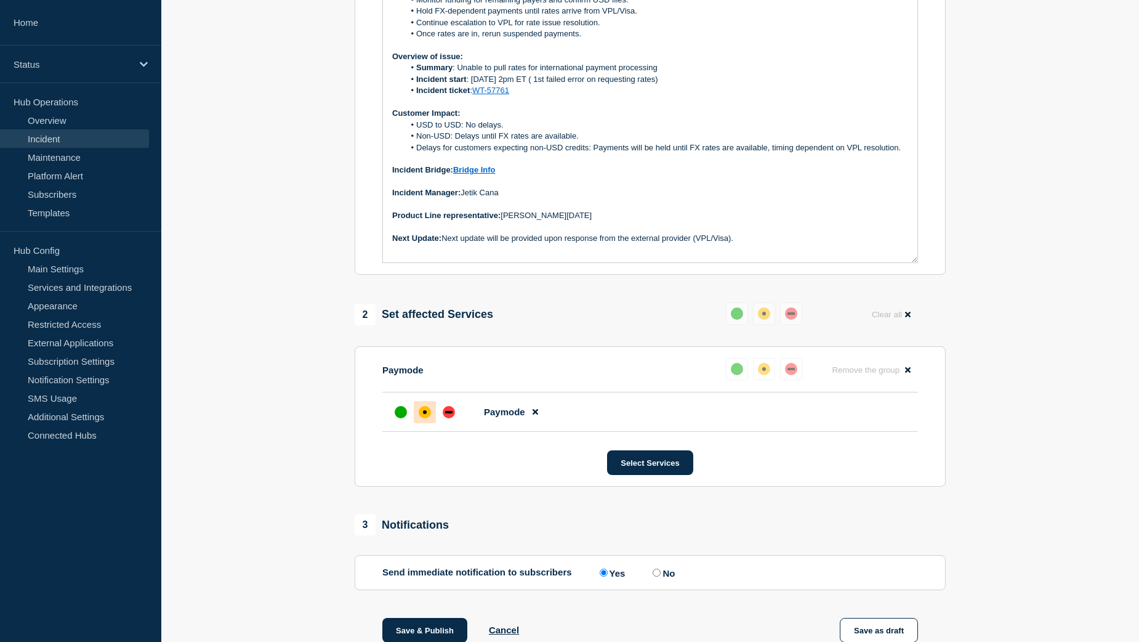
scroll to position [539, 0]
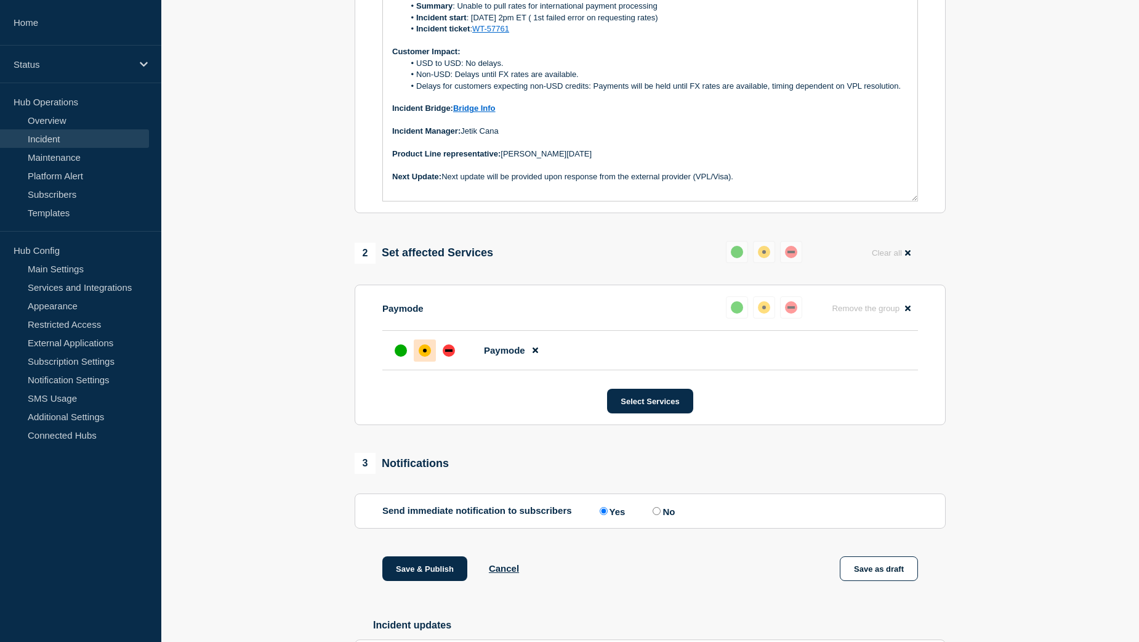
drag, startPoint x: 407, startPoint y: 572, endPoint x: 286, endPoint y: 528, distance: 128.4
click at [286, 528] on section "1 Provide details Title (required) [Paymode X / Payment Processing] | Severity:…" at bounding box center [650, 410] width 978 height 1619
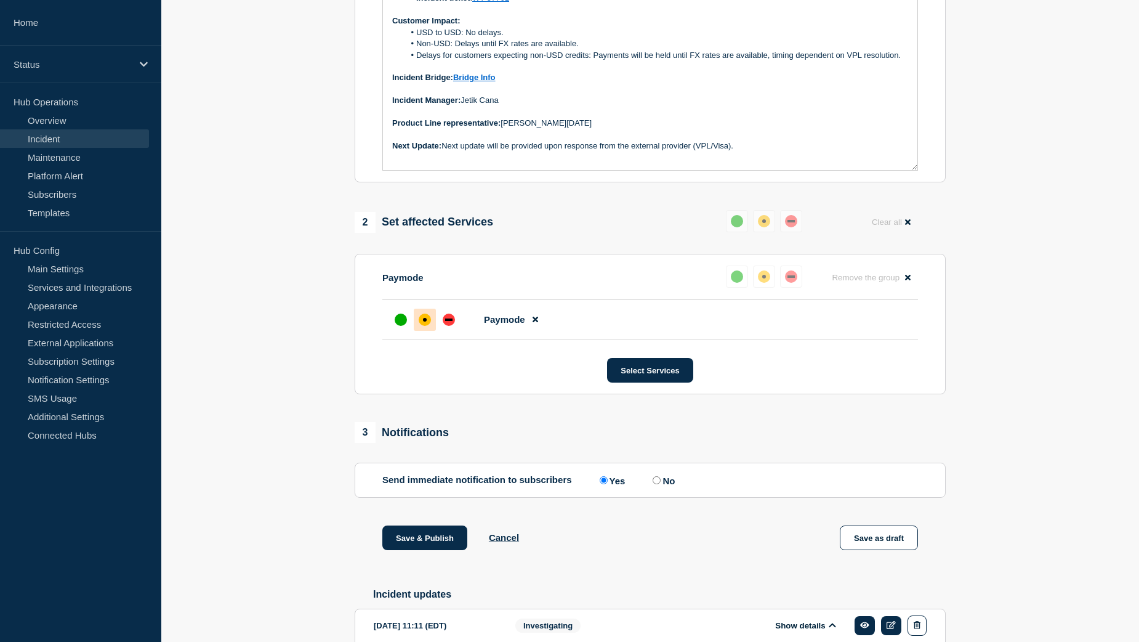
scroll to position [601, 0]
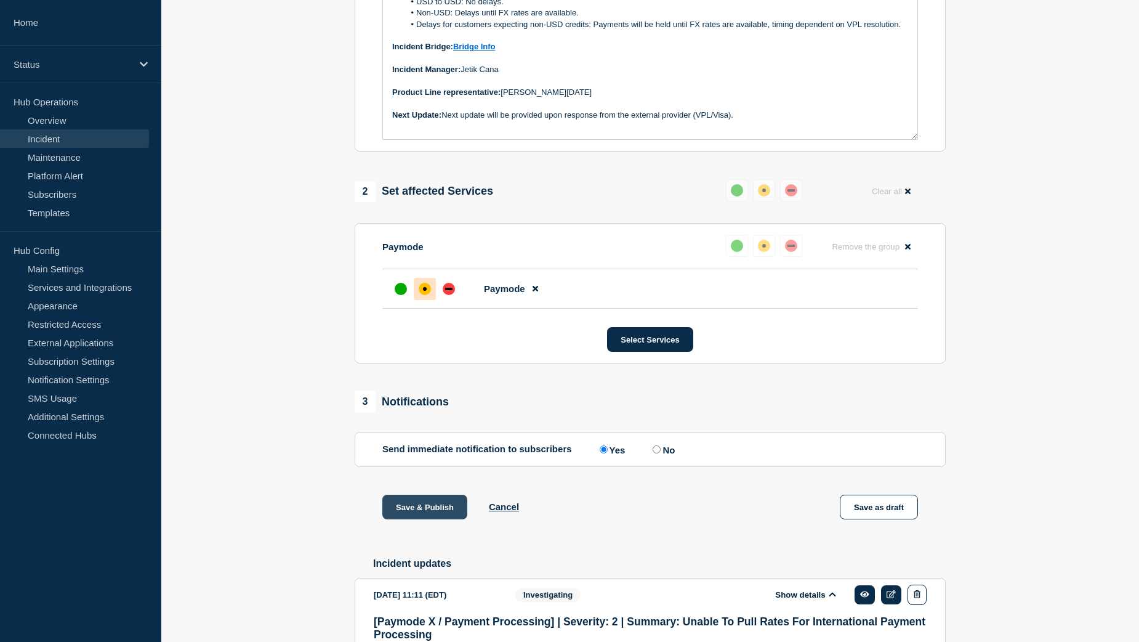
click at [399, 517] on button "Save & Publish" at bounding box center [424, 507] width 85 height 25
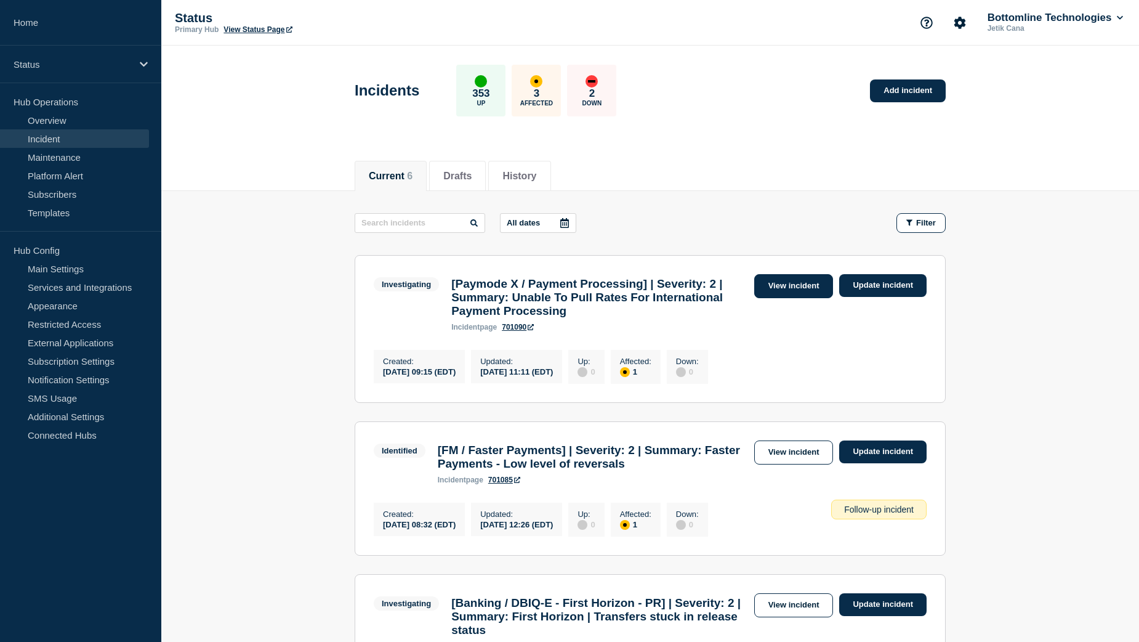
click at [791, 284] on link "View incident" at bounding box center [793, 286] width 79 height 24
